Goal: Answer question/provide support: Share knowledge or assist other users

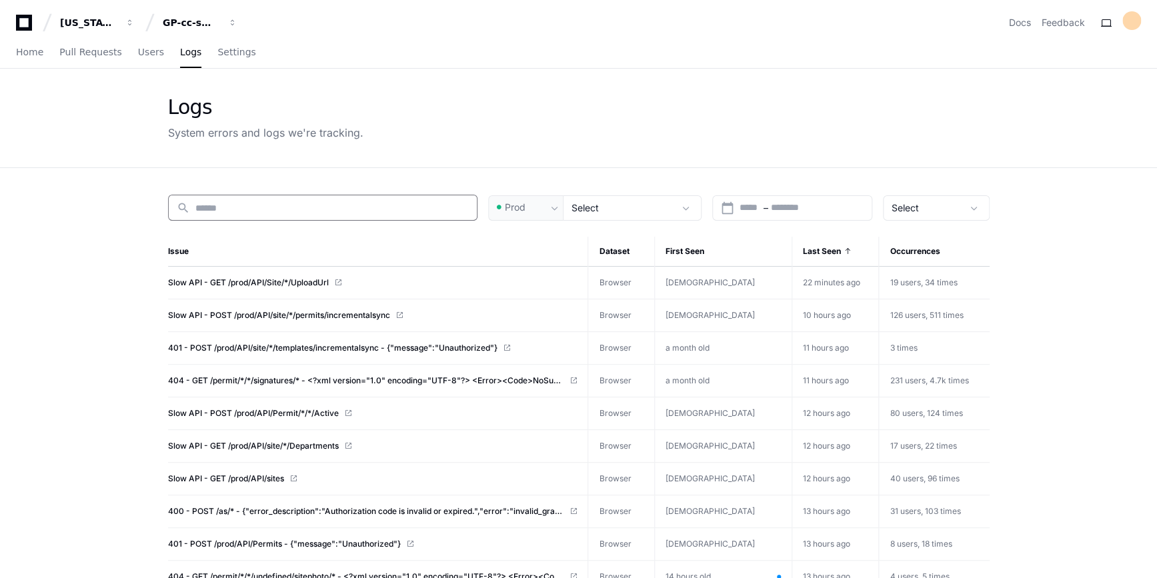
click at [320, 207] on input at bounding box center [331, 207] width 273 height 13
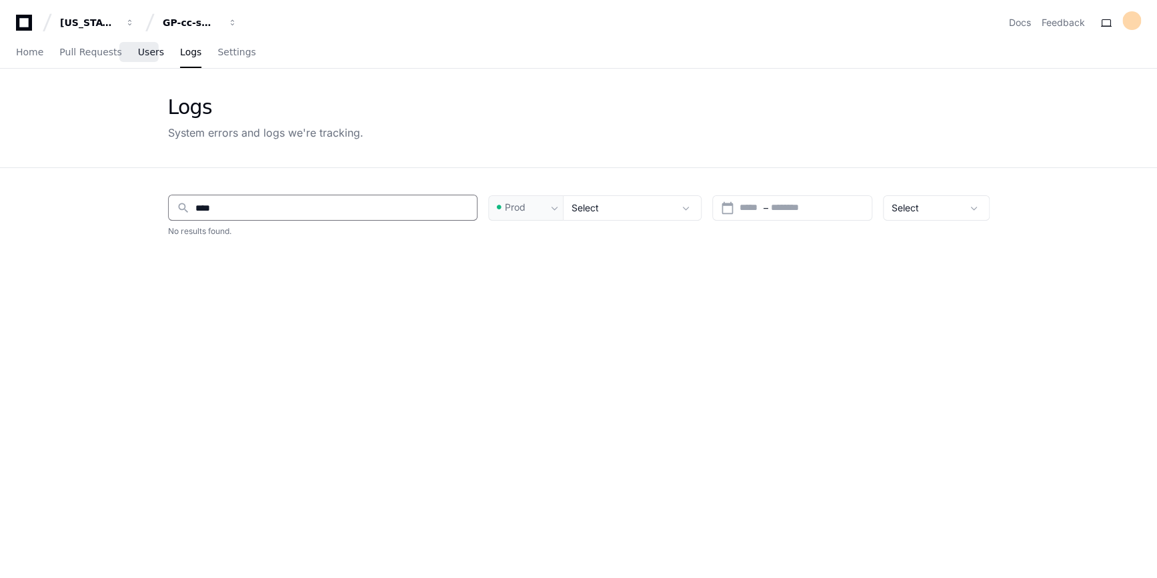
type input "****"
click at [146, 48] on span "Users" at bounding box center [151, 52] width 26 height 8
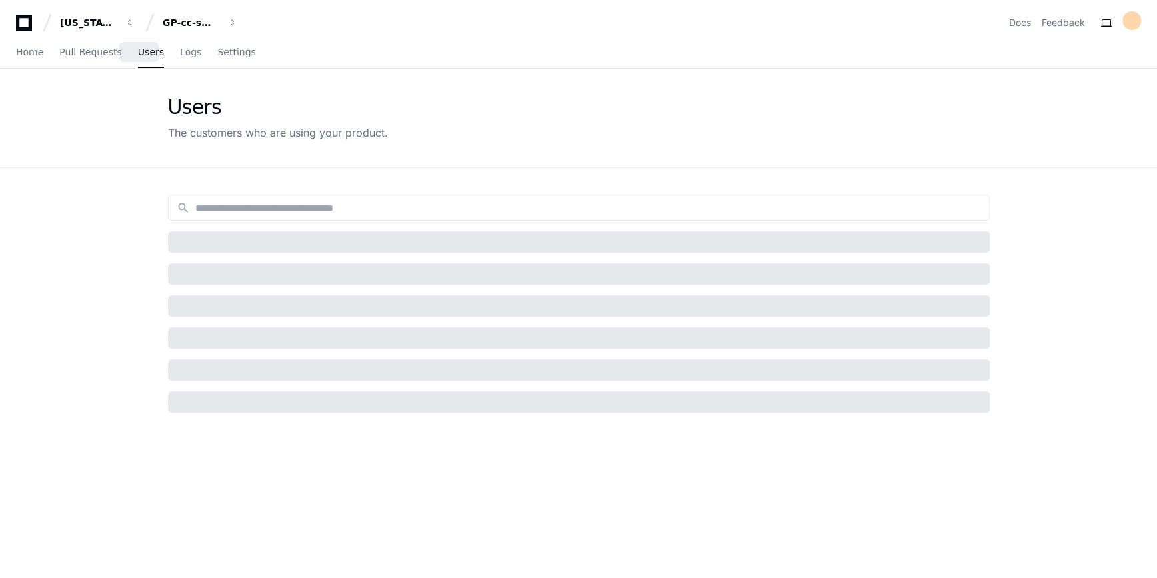
click at [138, 61] on link "Users" at bounding box center [151, 52] width 26 height 31
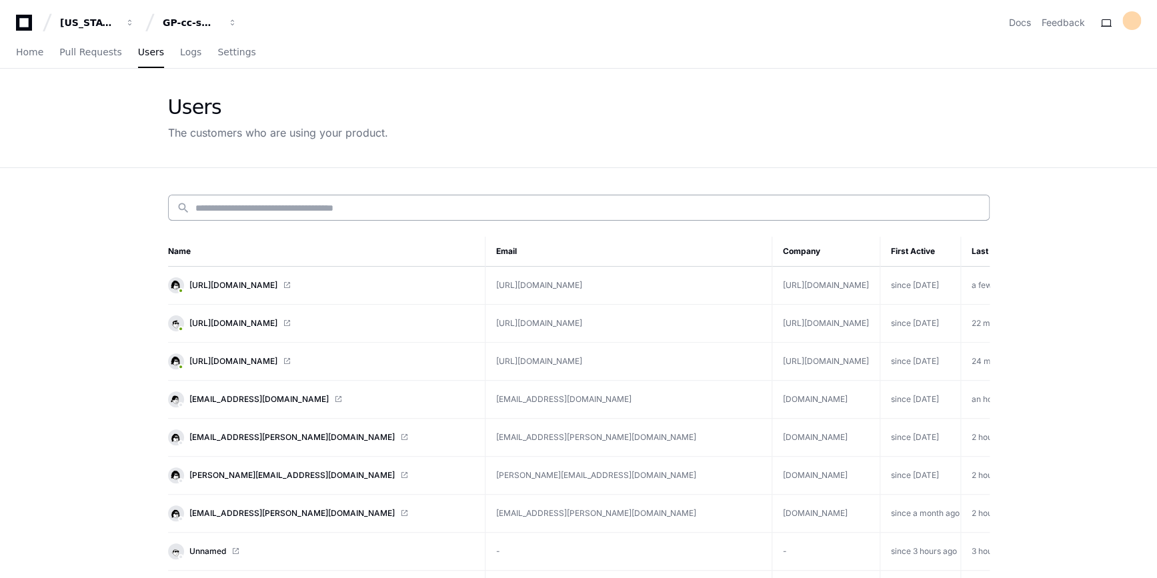
click at [265, 216] on div "search" at bounding box center [578, 208] width 821 height 26
click at [282, 211] on input at bounding box center [587, 207] width 785 height 13
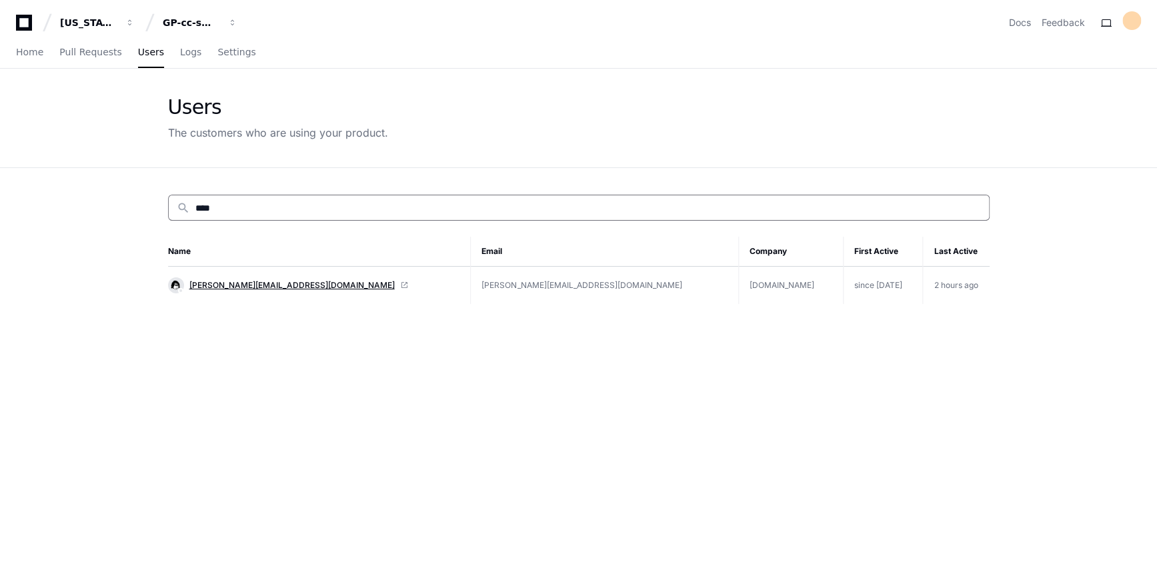
type input "****"
click at [233, 285] on span "suruchi@kochcc.com" at bounding box center [291, 285] width 205 height 11
click at [31, 48] on span "Home" at bounding box center [29, 52] width 27 height 8
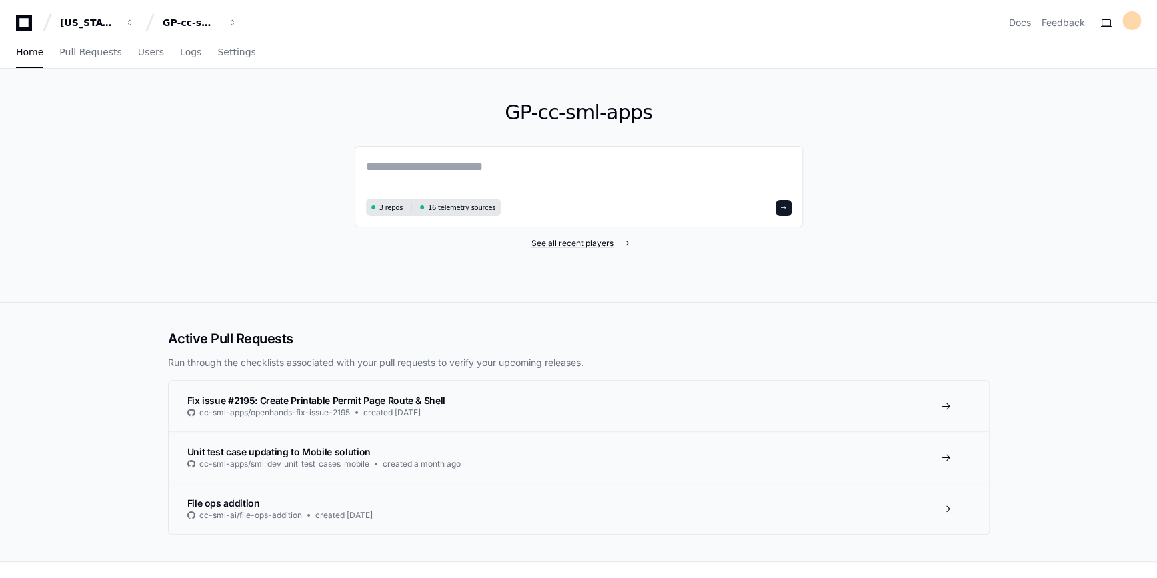
click at [567, 239] on span "See all recent players" at bounding box center [572, 243] width 82 height 11
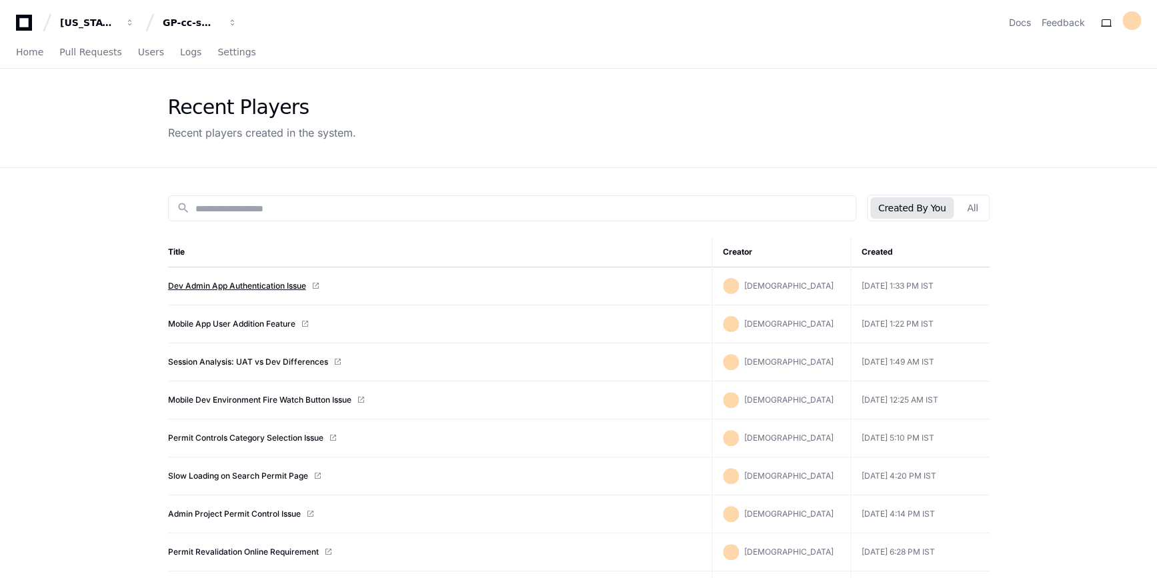
click at [244, 286] on link "Dev Admin App Authentication Issue" at bounding box center [237, 286] width 138 height 11
click at [228, 325] on link "Mobile App User Addition Feature" at bounding box center [231, 324] width 127 height 11
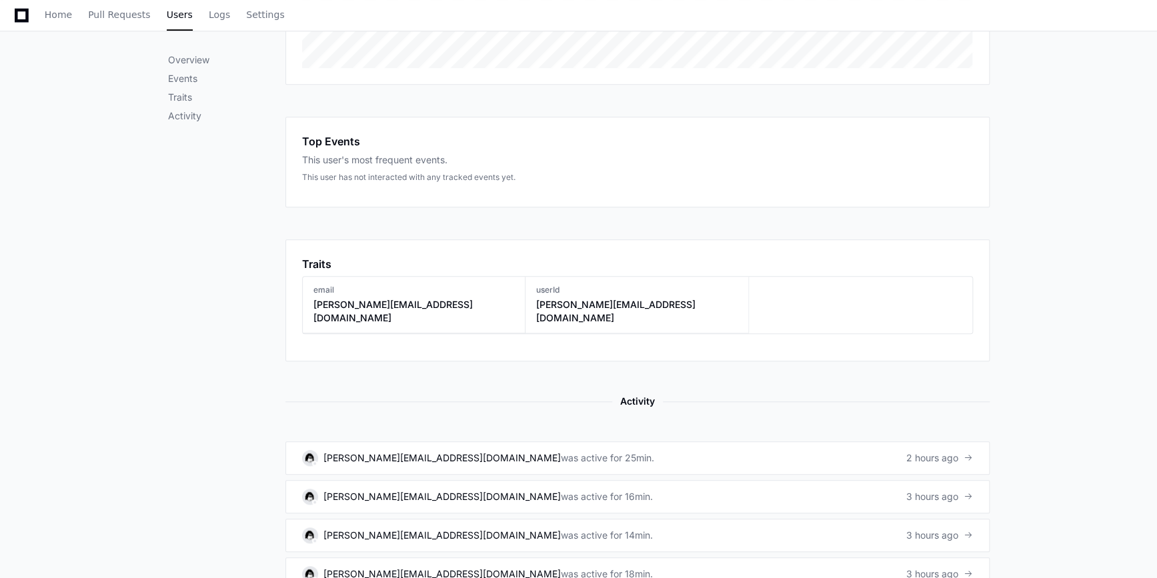
scroll to position [359, 0]
click at [397, 451] on div "[PERSON_NAME][EMAIL_ADDRESS][DOMAIN_NAME]" at bounding box center [441, 457] width 237 height 13
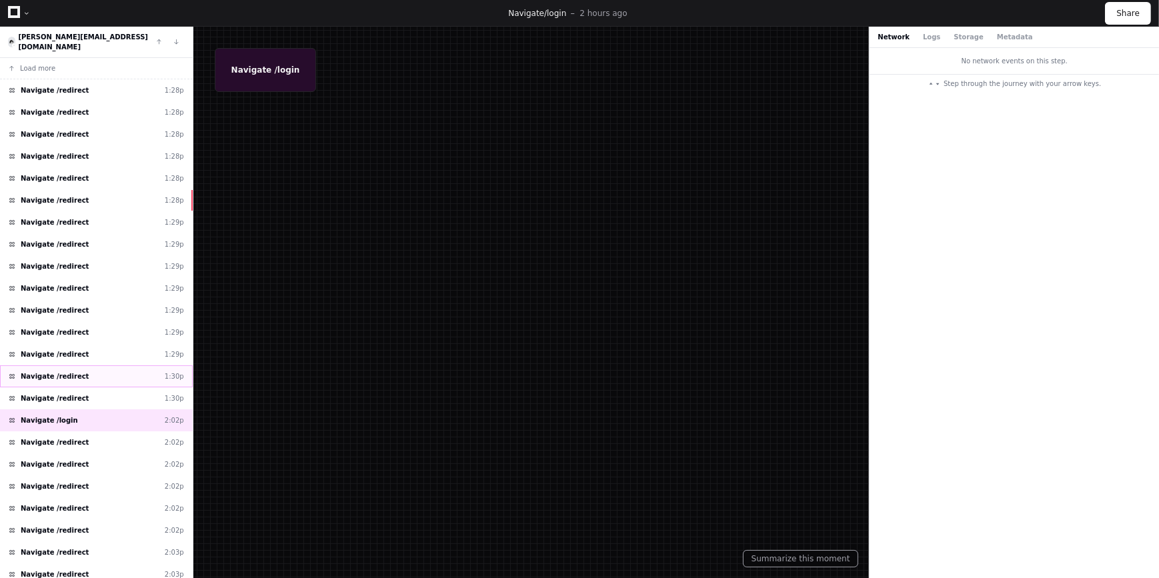
click at [85, 365] on div "Navigate /redirect 1:30p" at bounding box center [96, 376] width 193 height 22
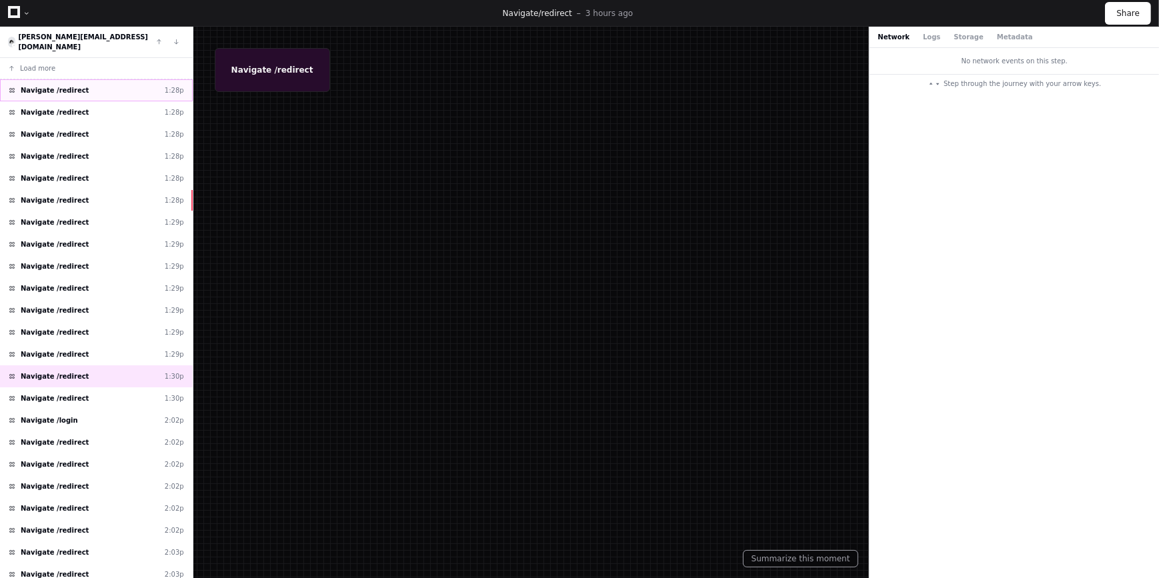
click at [74, 79] on div "Navigate /redirect 1:28p" at bounding box center [96, 90] width 193 height 22
click at [262, 71] on div at bounding box center [579, 289] width 1159 height 578
click at [119, 123] on div "Navigate /redirect 1:28p" at bounding box center [96, 134] width 193 height 22
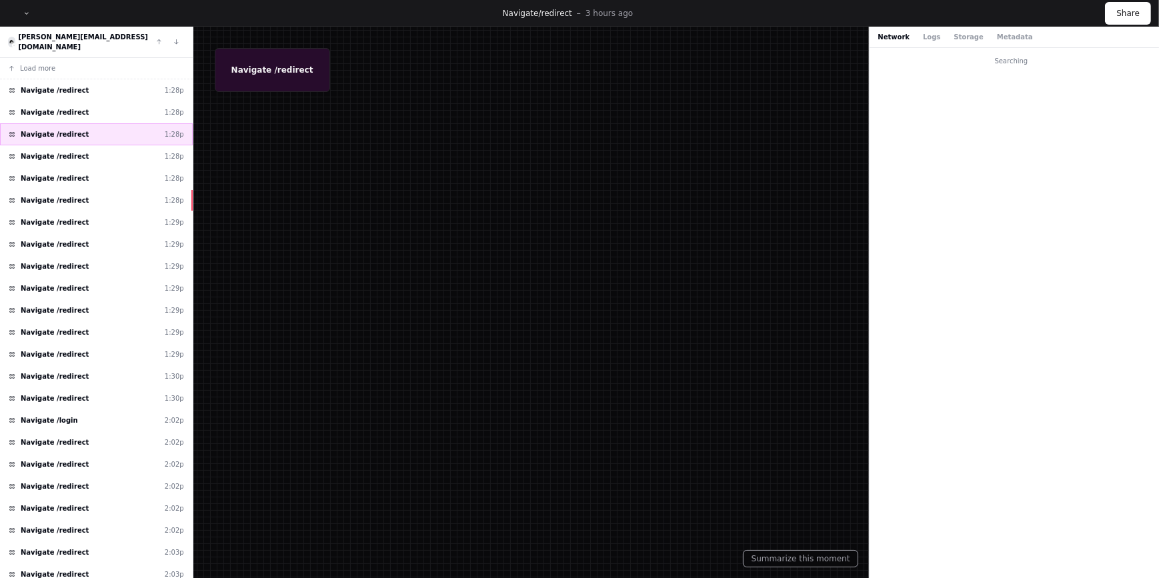
scroll to position [190, 0]
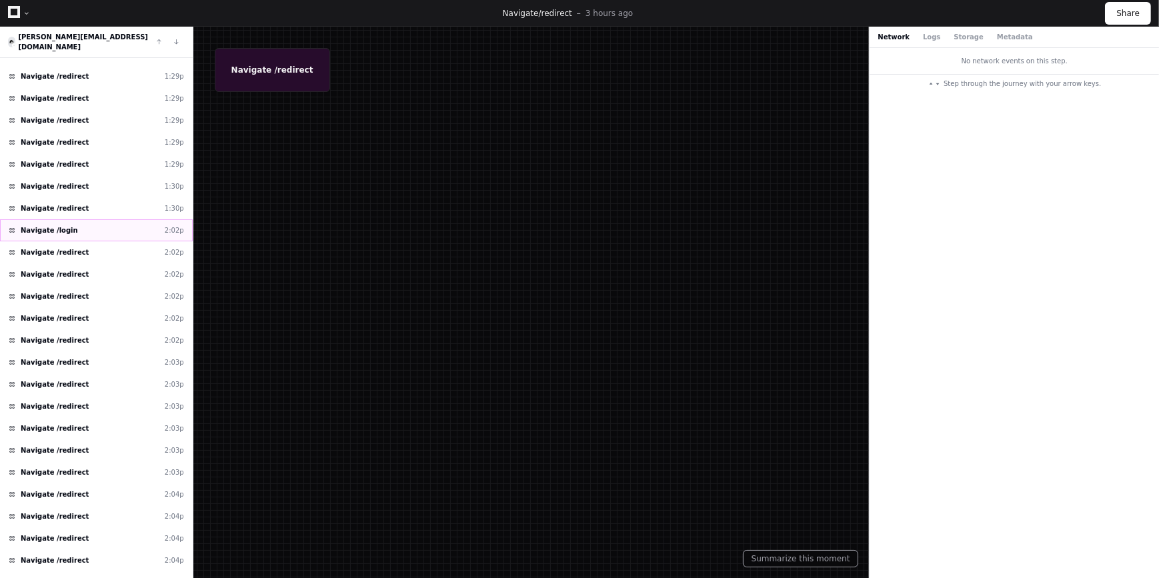
click at [83, 219] on div "Navigate /login 2:02p" at bounding box center [96, 230] width 193 height 22
click at [291, 78] on div at bounding box center [579, 289] width 1159 height 578
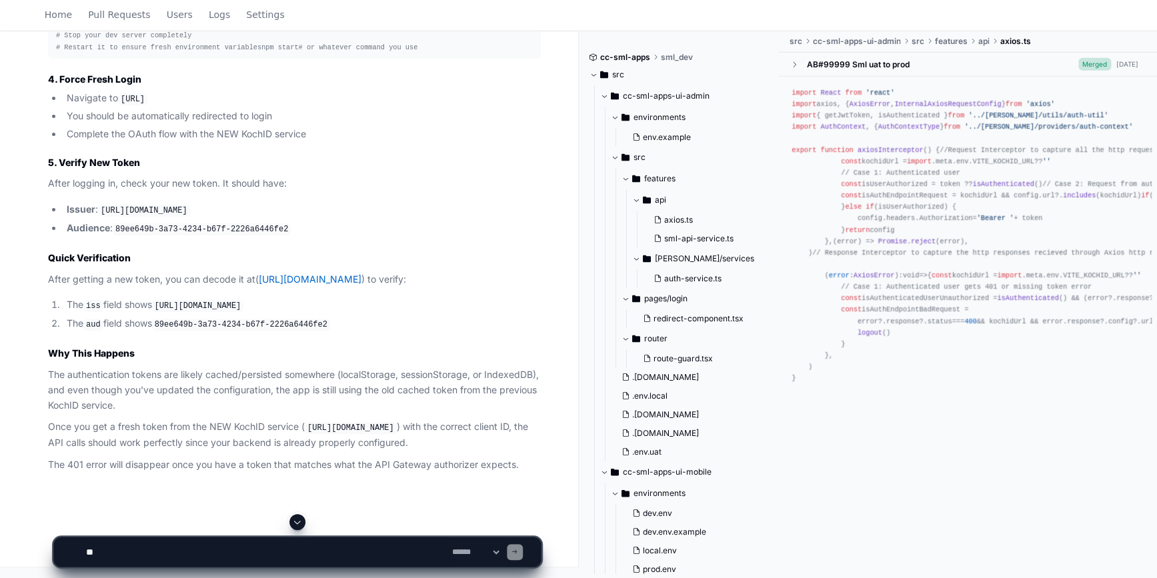
scroll to position [7252, 0]
click at [161, 551] on textarea at bounding box center [266, 551] width 366 height 29
paste textarea "**********"
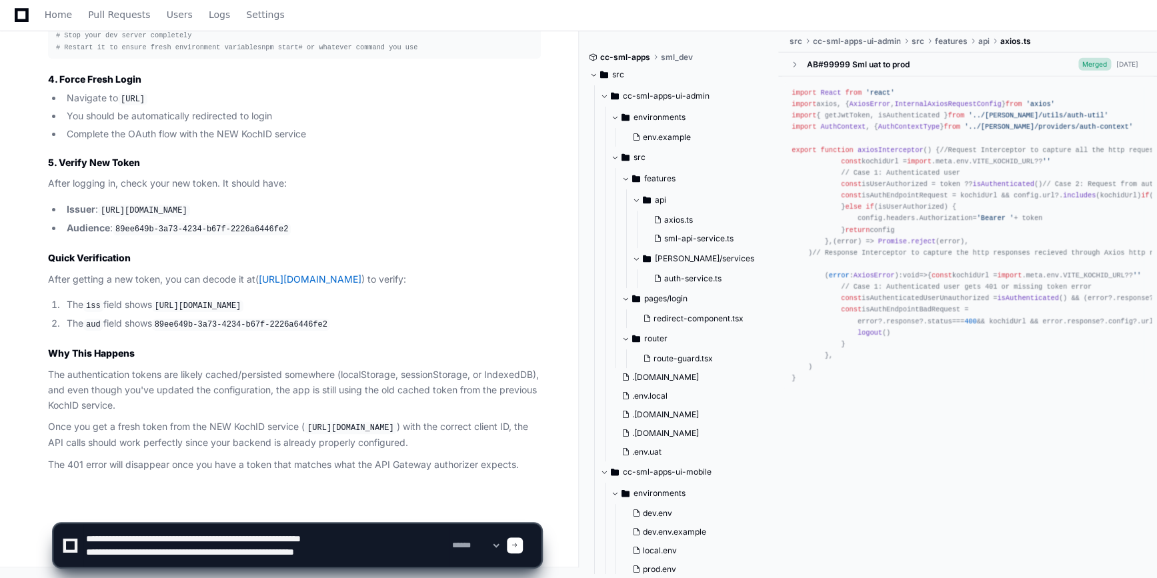
type textarea "**********"
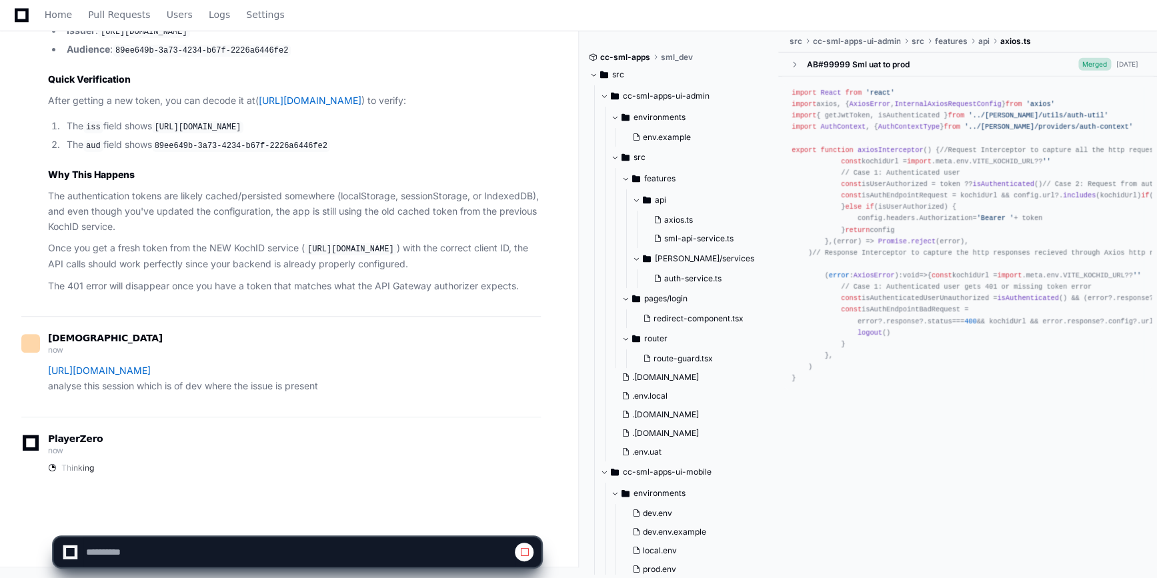
scroll to position [7430, 0]
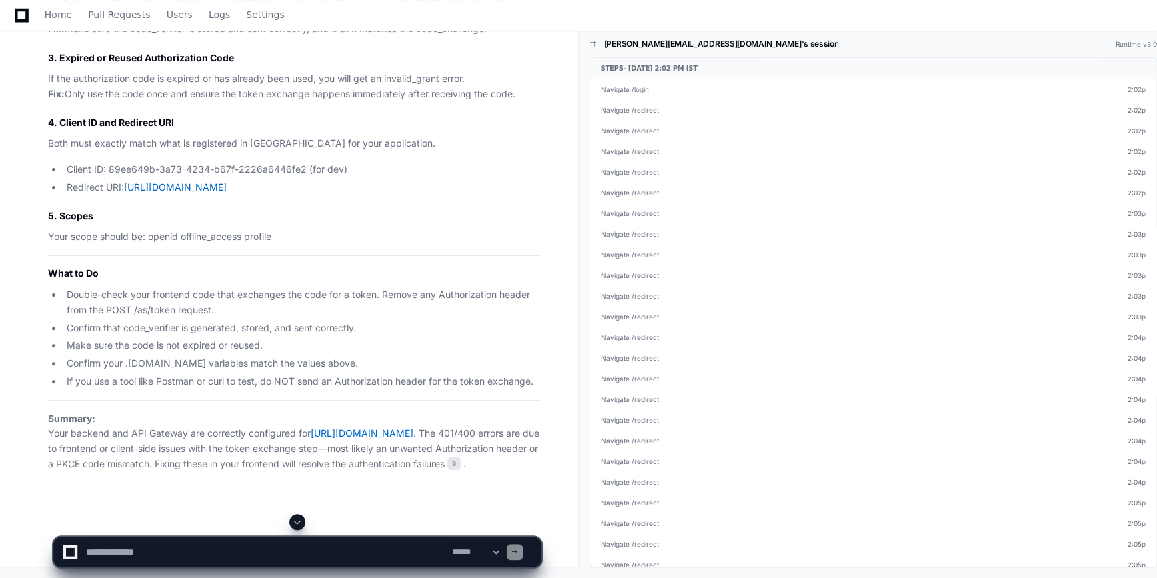
scroll to position [8346, 0]
click at [161, 551] on textarea at bounding box center [266, 551] width 366 height 29
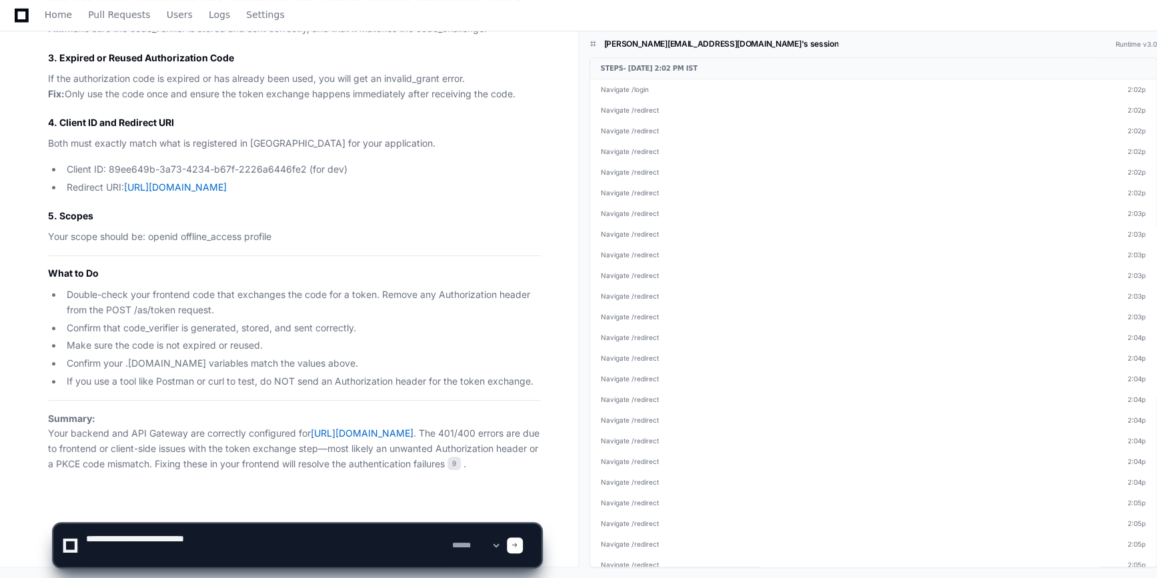
click at [304, 529] on textarea at bounding box center [266, 545] width 366 height 43
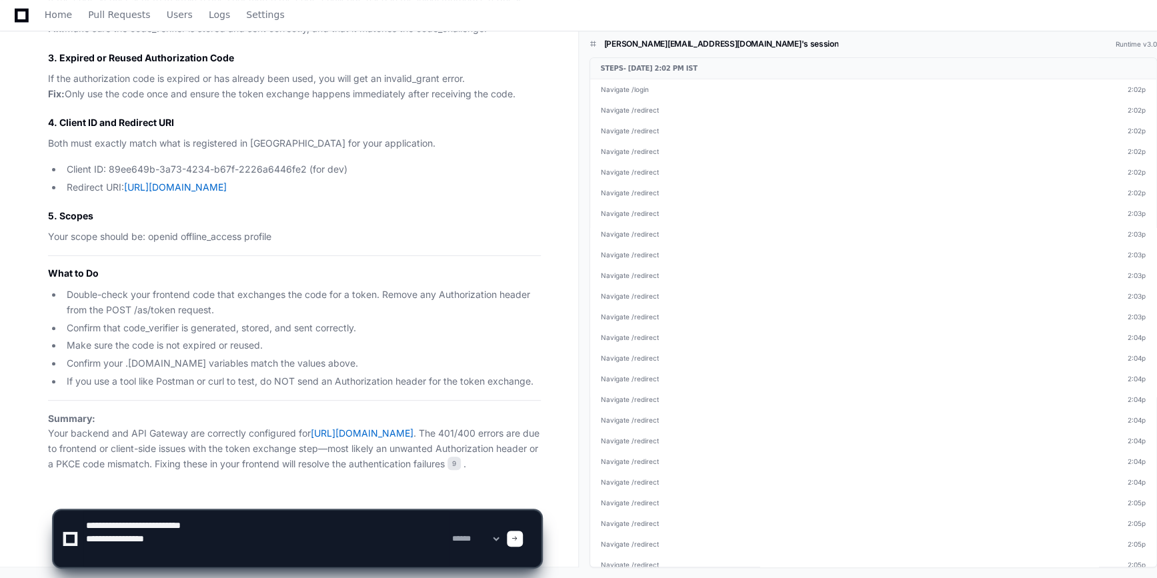
type textarea "**********"
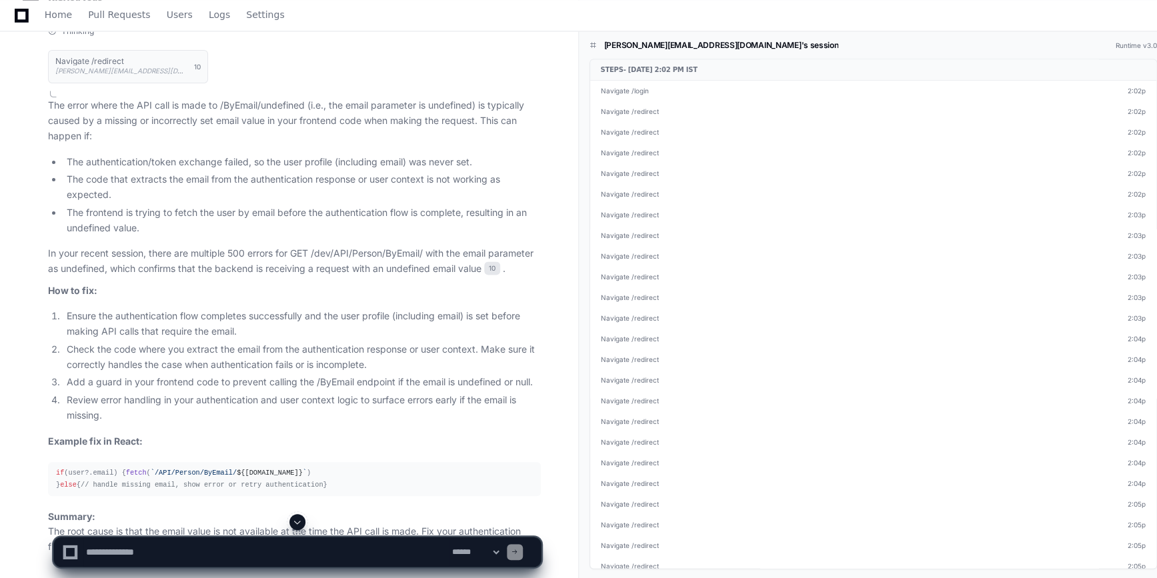
scroll to position [8578, 0]
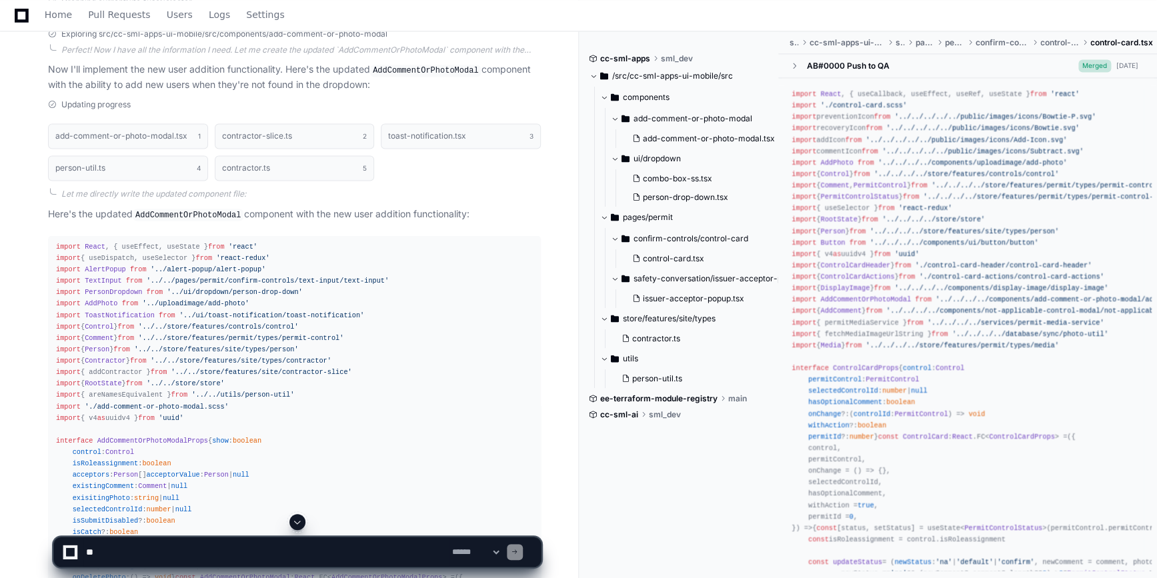
scroll to position [1065, 0]
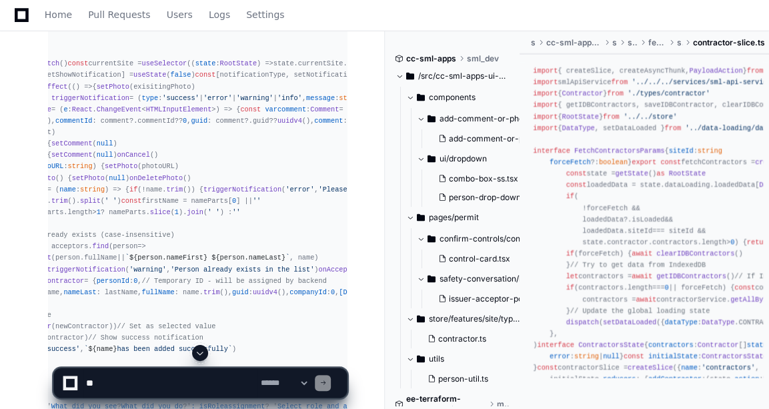
scroll to position [0, 0]
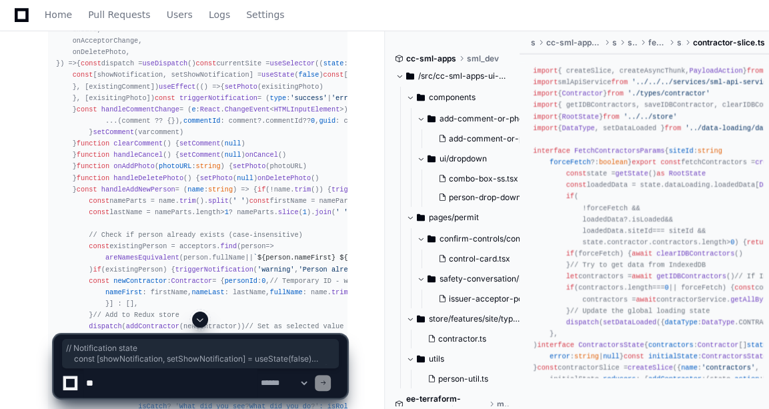
drag, startPoint x: 71, startPoint y: 197, endPoint x: 73, endPoint y: 243, distance: 45.4
click at [73, 243] on div "import React , { useEffect, useState } from 'react' import { useDispatch, useSe…" at bounding box center [197, 229] width 283 height 1347
copy div "// Notification state const [showNotification, setShowNotification] = useState …"
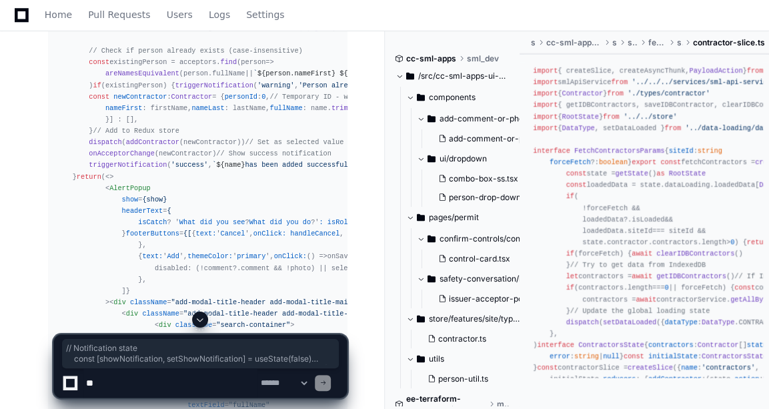
scroll to position [2066, 0]
drag, startPoint x: 71, startPoint y: 162, endPoint x: 79, endPoint y: 210, distance: 48.8
click at [79, 210] on div "import React , { useEffect, useState } from 'react' import { useDispatch, useSe…" at bounding box center [197, 44] width 283 height 1347
copy div "const triggerNotification = ( type : 'success' | 'error' | 'warning' | 'info' ,…"
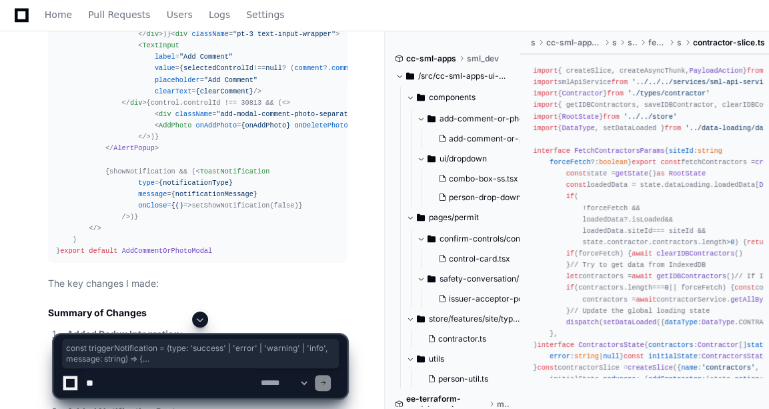
scroll to position [2528, 0]
drag, startPoint x: 71, startPoint y: 88, endPoint x: 107, endPoint y: 267, distance: 182.9
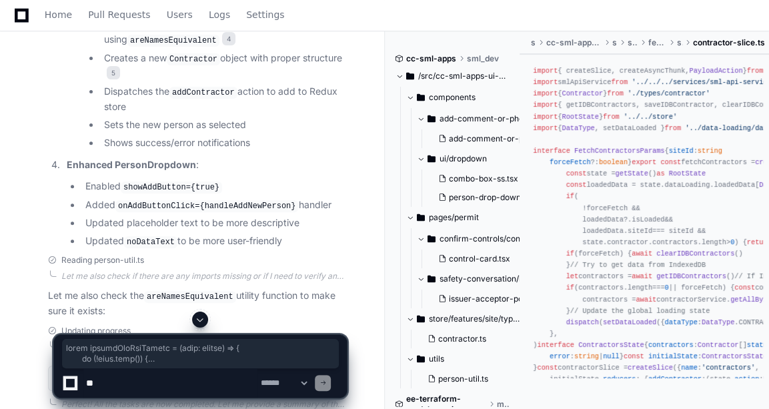
scroll to position [3040, 0]
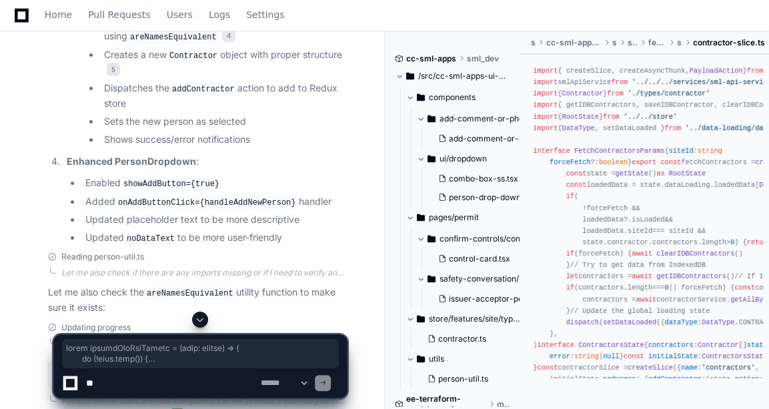
copy div "const handleAddNewPerson = ( name : string ) => { if (!name. trim ()) { trigger…"
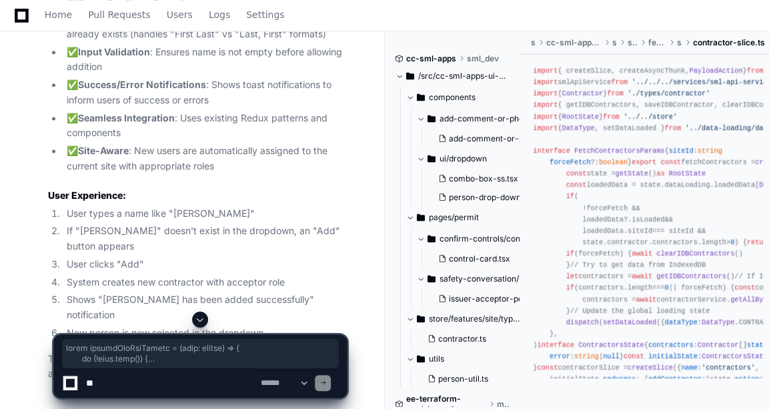
scroll to position [3770, 0]
drag, startPoint x: 101, startPoint y: 208, endPoint x: 113, endPoint y: 269, distance: 62.4
copy div "{showNotification && ( < ToastNotification type = {notificationType} message = …"
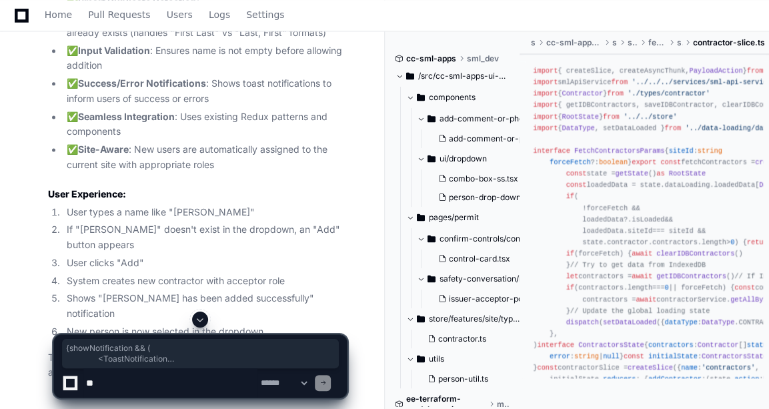
drag, startPoint x: 94, startPoint y: 202, endPoint x: 113, endPoint y: 279, distance: 79.6
copy div "{showNotification && ( < ToastNotification type = {notificationType} message = …"
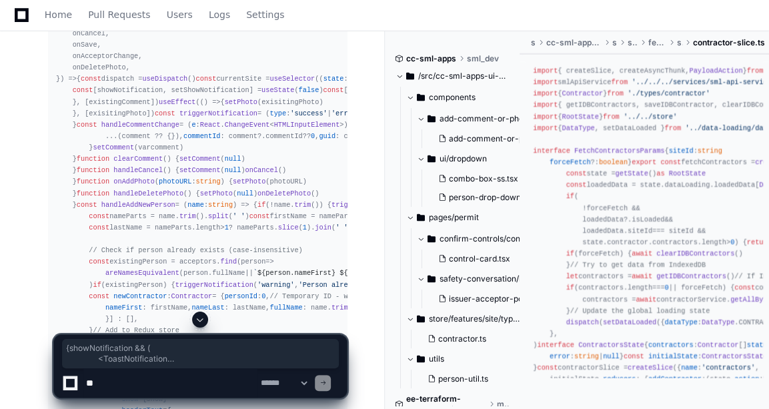
scroll to position [1865, 0]
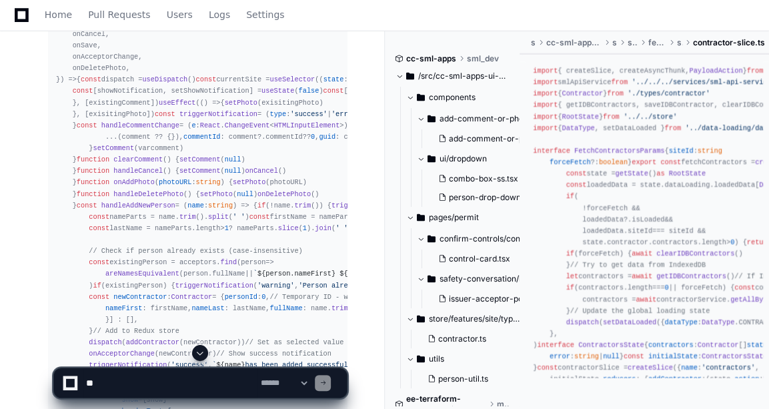
click at [90, 144] on div "import React , { useEffect, useState } from 'react' import { useDispatch, useSe…" at bounding box center [197, 245] width 283 height 1347
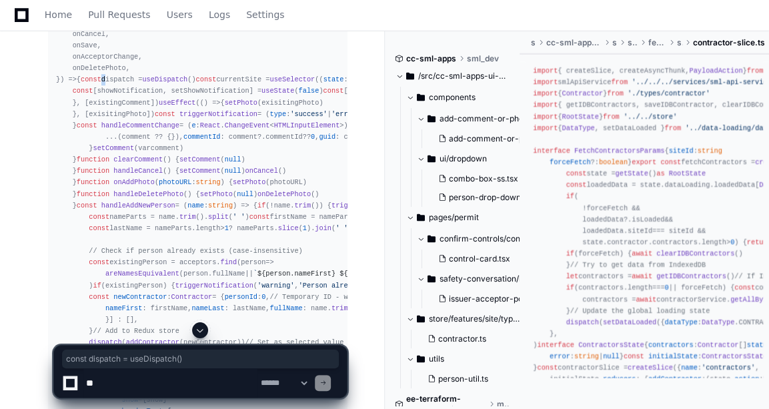
click at [90, 144] on div "import React , { useEffect, useState } from 'react' import { useDispatch, useSe…" at bounding box center [197, 245] width 283 height 1347
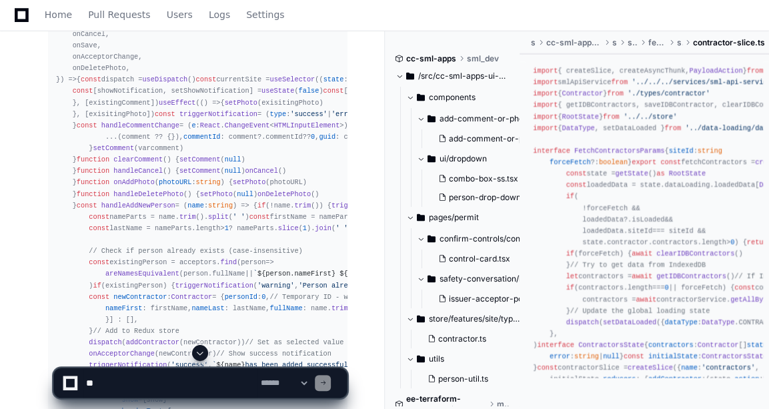
drag, startPoint x: 90, startPoint y: 144, endPoint x: 77, endPoint y: 156, distance: 17.4
click at [196, 83] on span "const" at bounding box center [206, 79] width 21 height 8
click at [81, 83] on span "const" at bounding box center [91, 79] width 21 height 8
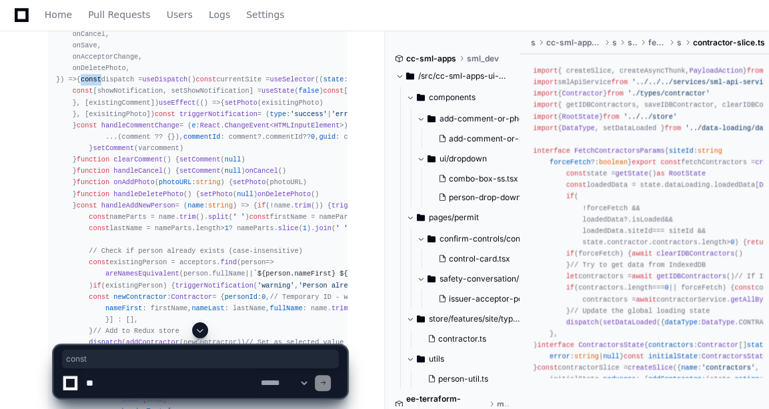
click at [81, 83] on span "const" at bounding box center [91, 79] width 21 height 8
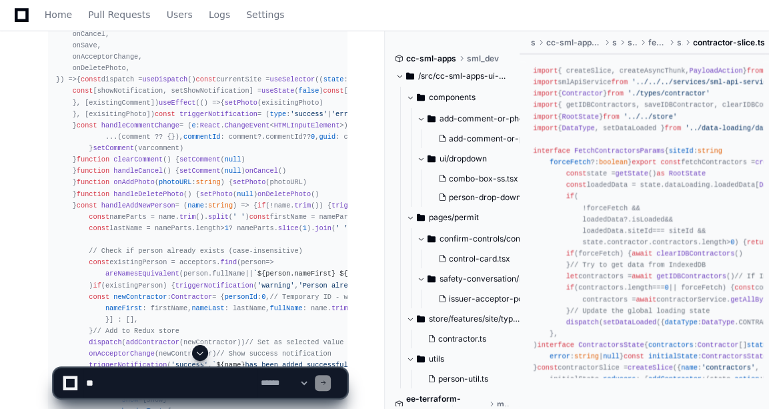
drag, startPoint x: 73, startPoint y: 147, endPoint x: 113, endPoint y: 144, distance: 40.8
click at [113, 144] on div "import React , { useEffect, useState } from 'react' import { useDispatch, useSe…" at bounding box center [197, 245] width 283 height 1347
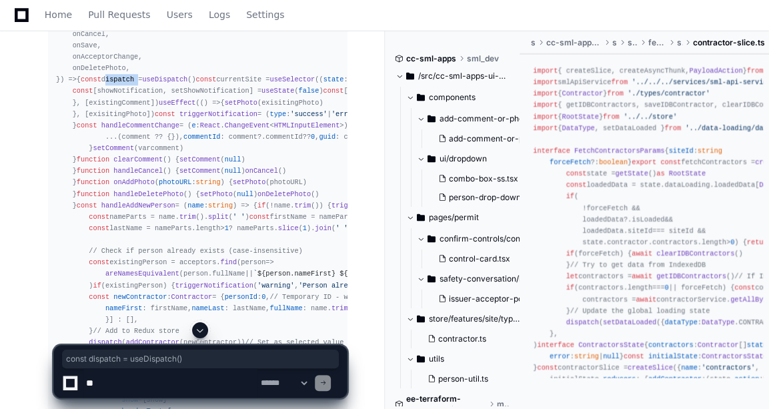
copy div "const dispatch = useDispatch ()"
click at [123, 140] on div "import React , { useEffect, useState } from 'react' import { useDispatch, useSe…" at bounding box center [197, 245] width 283 height 1347
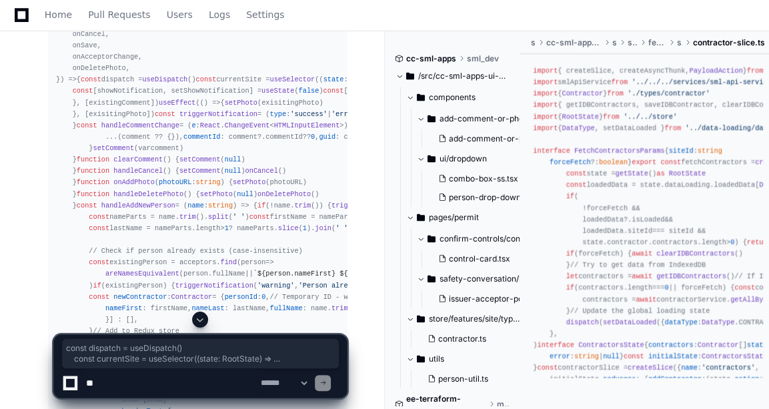
drag, startPoint x: 71, startPoint y: 142, endPoint x: 71, endPoint y: 165, distance: 22.7
click at [71, 165] on div "import React , { useEffect, useState } from 'react' import { useDispatch, useSe…" at bounding box center [197, 245] width 283 height 1347
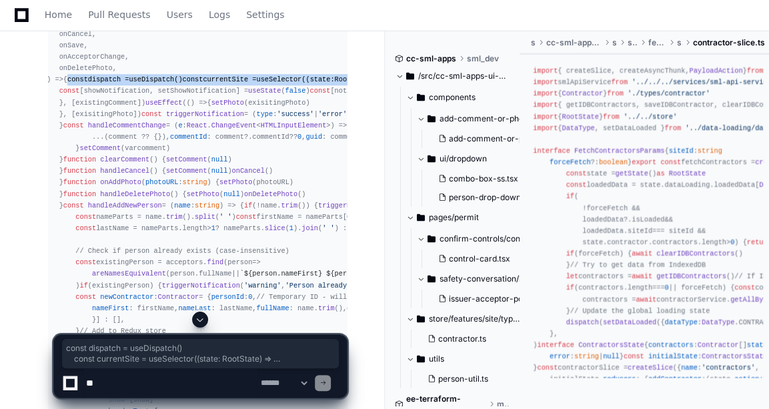
copy div "const dispatch = useDispatch () const currentSite = useSelector ( ( state : Roo…"
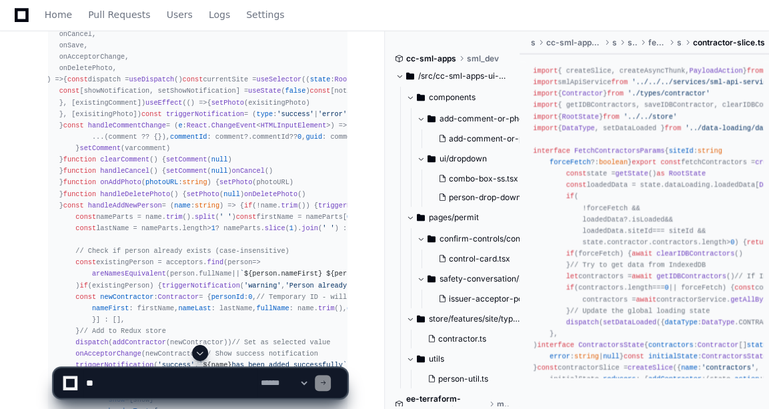
click at [270, 127] on div "import React , { useEffect, useState } from 'react' import { useDispatch, useSe…" at bounding box center [184, 245] width 283 height 1347
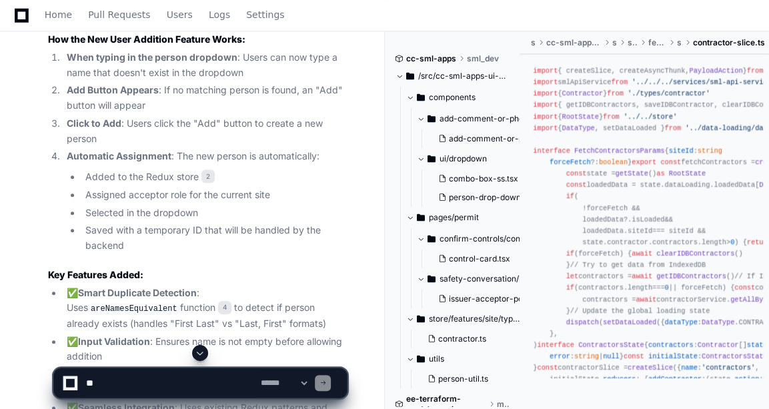
scroll to position [3479, 0]
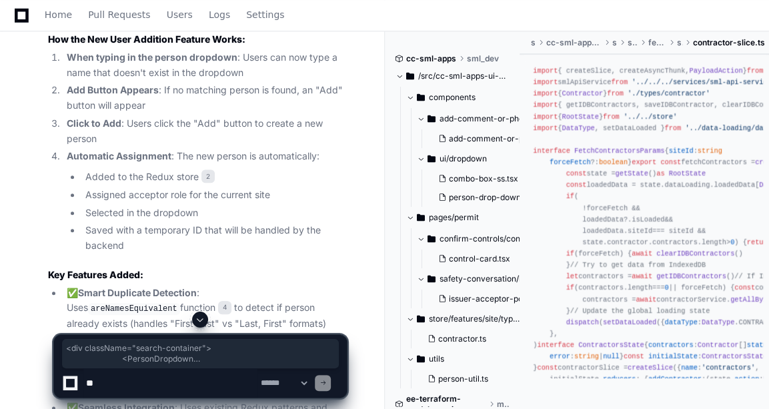
drag, startPoint x: 131, startPoint y: 83, endPoint x: 163, endPoint y: 263, distance: 182.9
copy span "< div className = "search-container" > < PersonDropdown name = "acceptor" optio…"
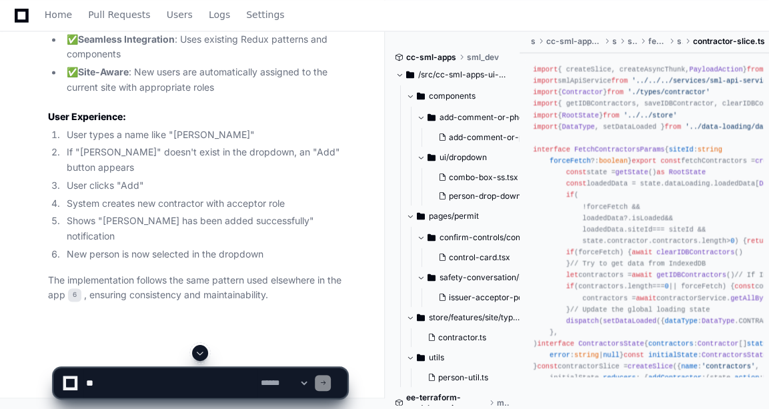
scroll to position [4357, 0]
click at [133, 388] on textarea at bounding box center [170, 382] width 174 height 29
type textarea "*"
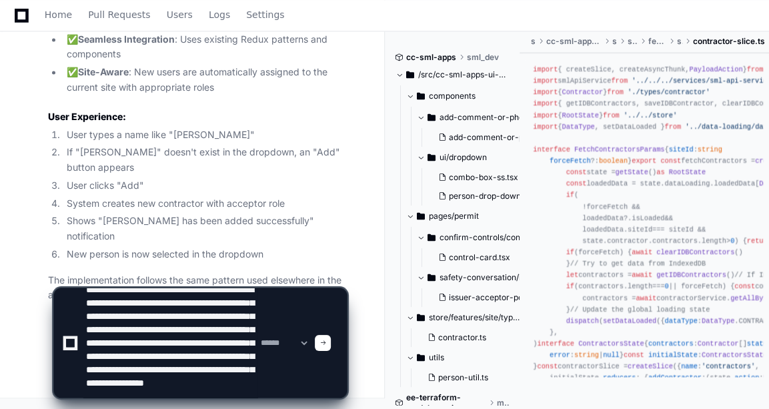
scroll to position [44, 0]
type textarea "**********"
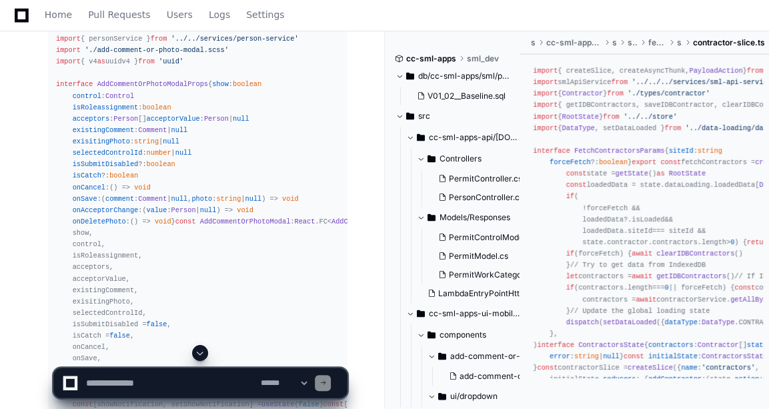
scroll to position [9008, 0]
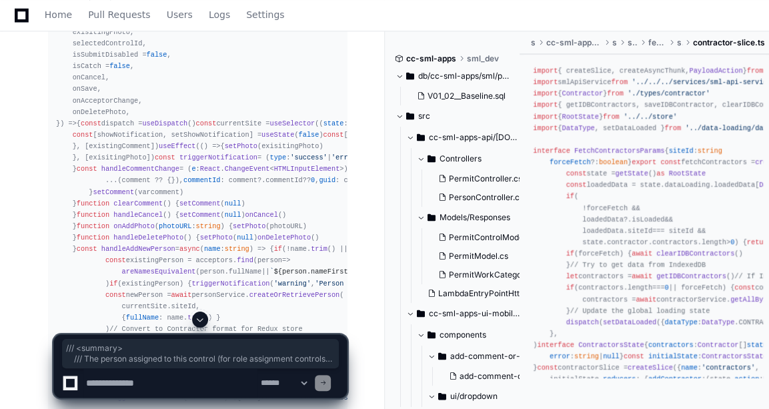
drag, startPoint x: 69, startPoint y: 144, endPoint x: 253, endPoint y: 176, distance: 186.8
copy div "/// <summary> /// The person assigned to this control (for role assignment cont…"
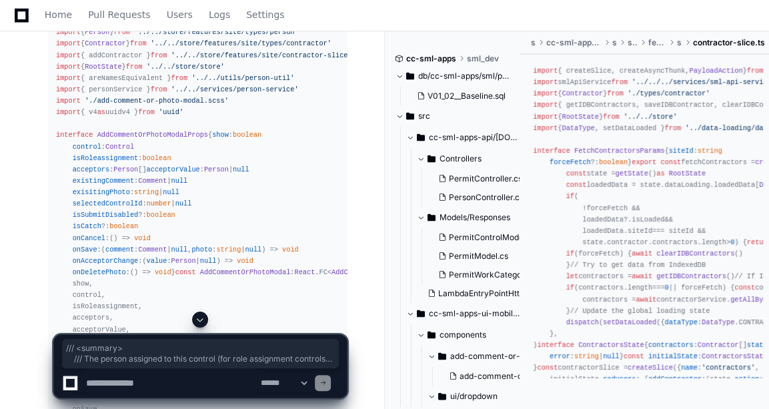
scroll to position [8690, 0]
drag, startPoint x: 70, startPoint y: 178, endPoint x: 231, endPoint y: 219, distance: 165.9
copy div "/// <summary> /// The id of the person assigned to this control (for role assig…"
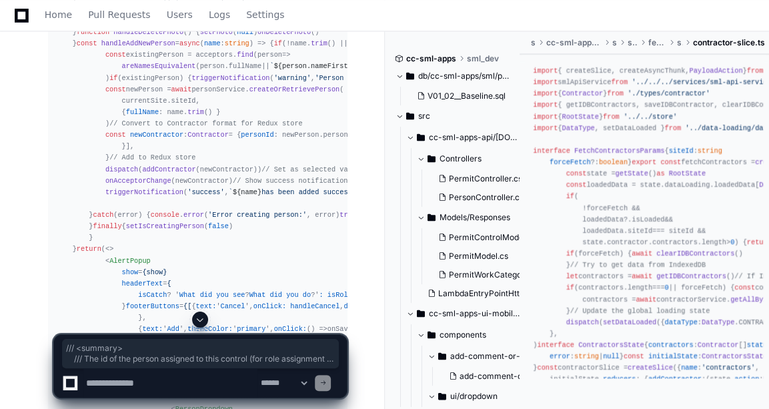
scroll to position [9213, 0]
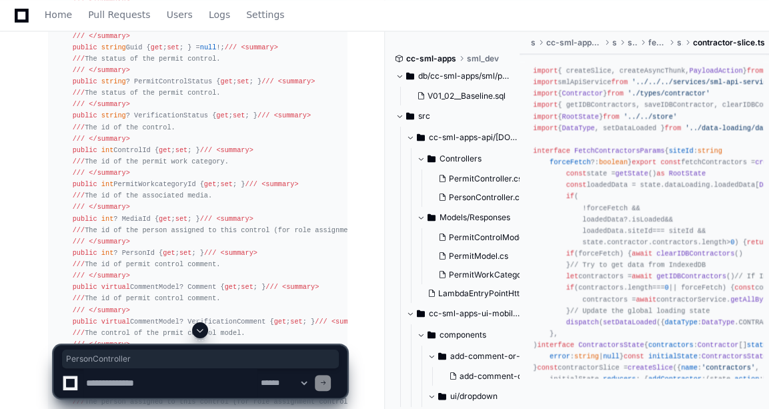
scroll to position [6551, 0]
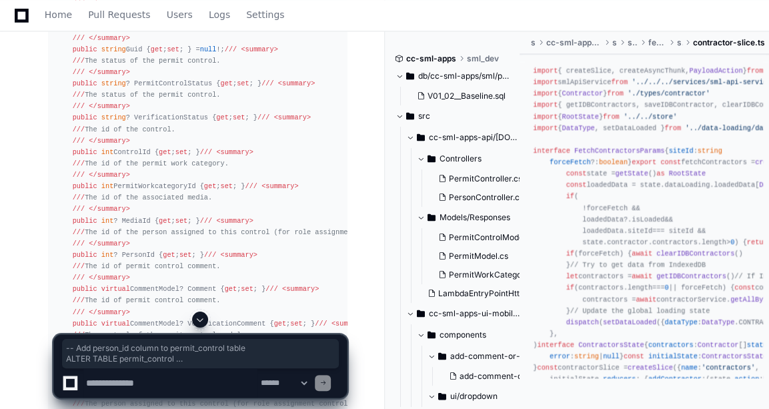
drag, startPoint x: 269, startPoint y: 229, endPoint x: 53, endPoint y: 145, distance: 232.1
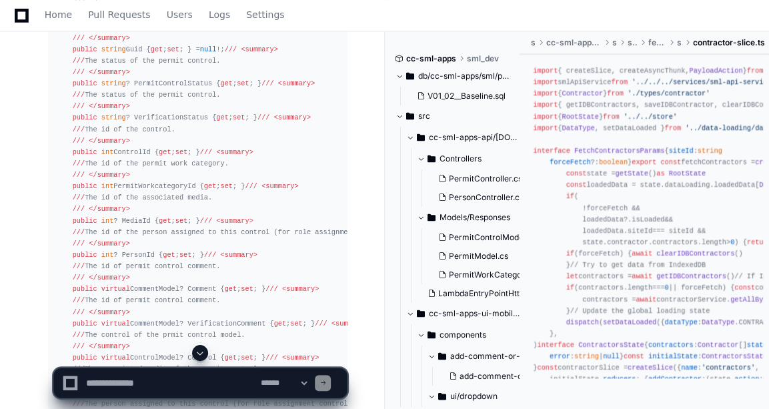
drag, startPoint x: 58, startPoint y: 334, endPoint x: 151, endPoint y: 397, distance: 112.8
click at [151, 397] on app-app-chat-input "**********" at bounding box center [200, 371] width 294 height 53
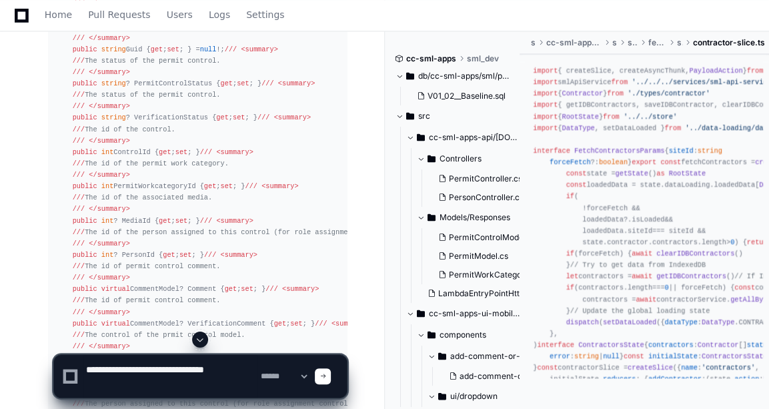
paste textarea "**********"
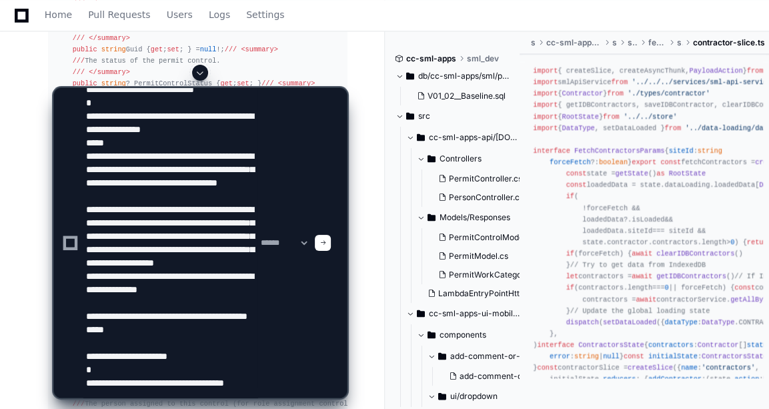
scroll to position [164, 0]
type textarea "**********"
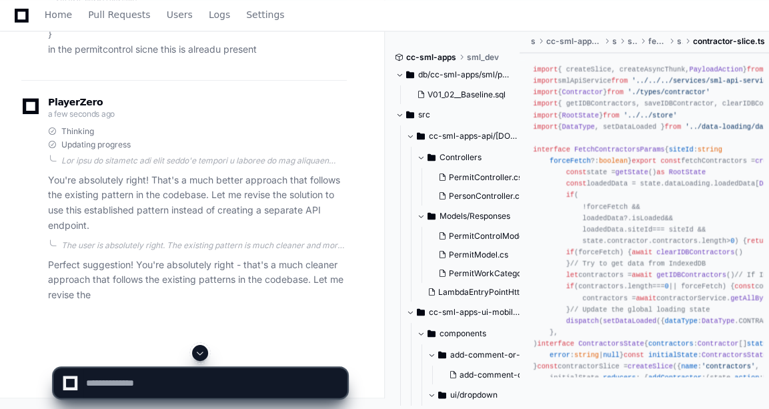
scroll to position [15370, 0]
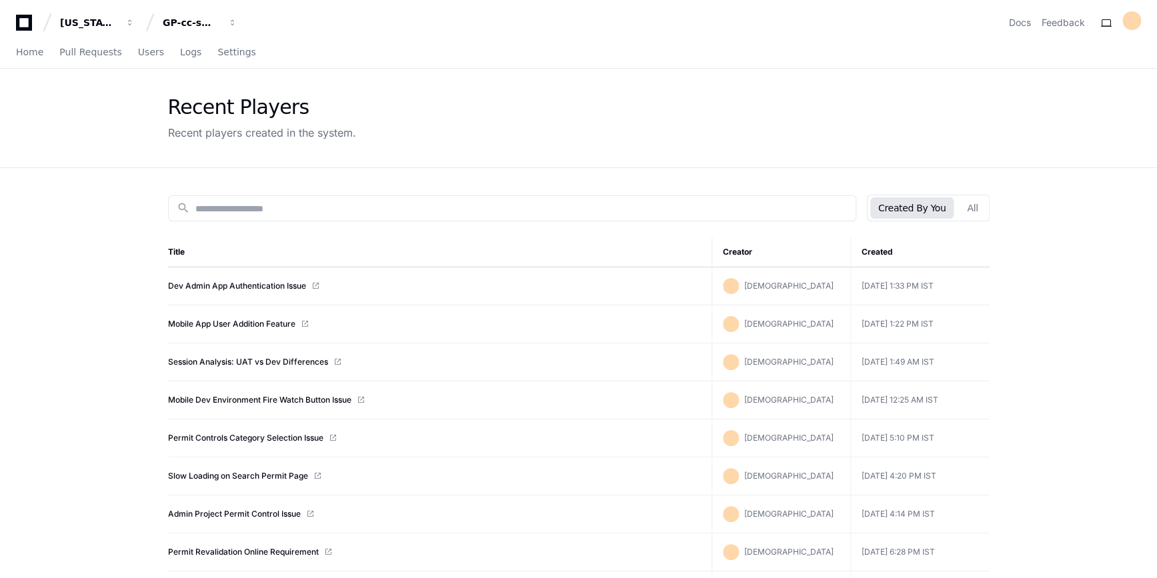
click at [409, 87] on div "Recent Players Recent players created in the system." at bounding box center [578, 118] width 853 height 99
